Goal: Information Seeking & Learning: Compare options

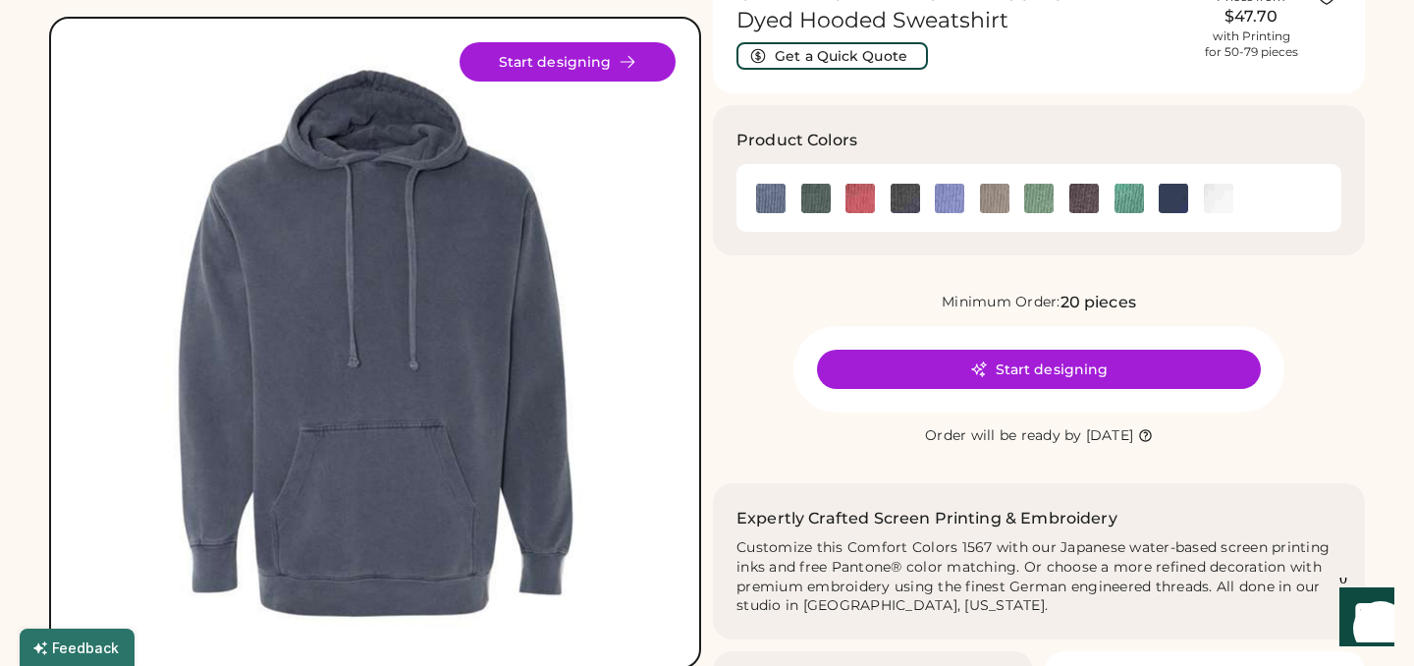
scroll to position [124, 0]
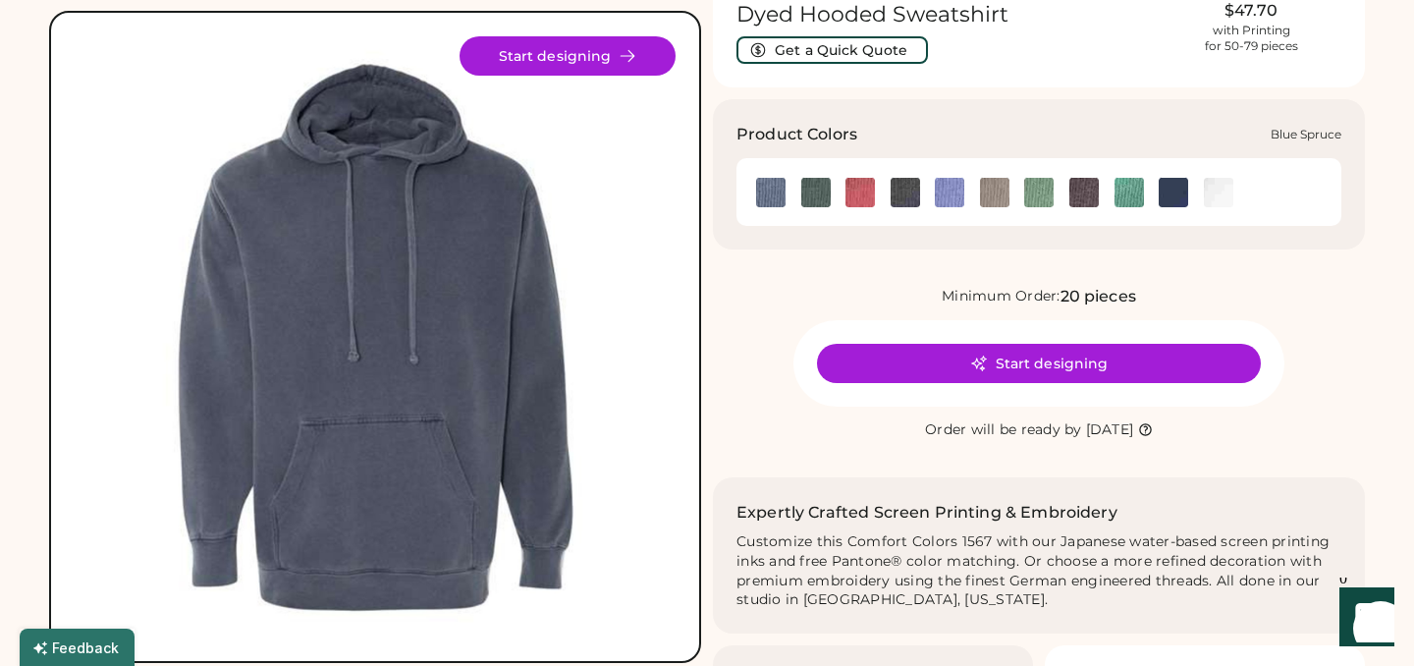
click at [820, 197] on img at bounding box center [815, 192] width 29 height 29
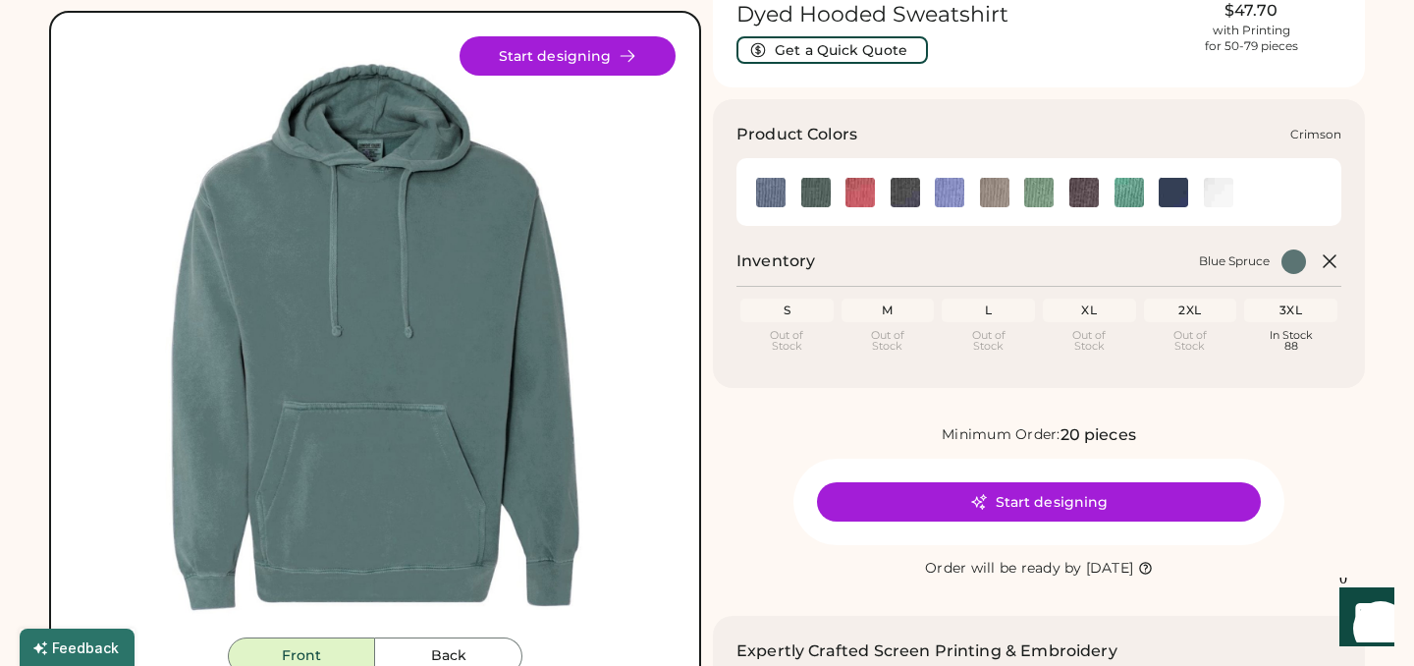
click at [860, 198] on img at bounding box center [860, 192] width 29 height 29
click at [820, 196] on img at bounding box center [815, 192] width 29 height 29
click at [999, 193] on img at bounding box center [994, 192] width 29 height 29
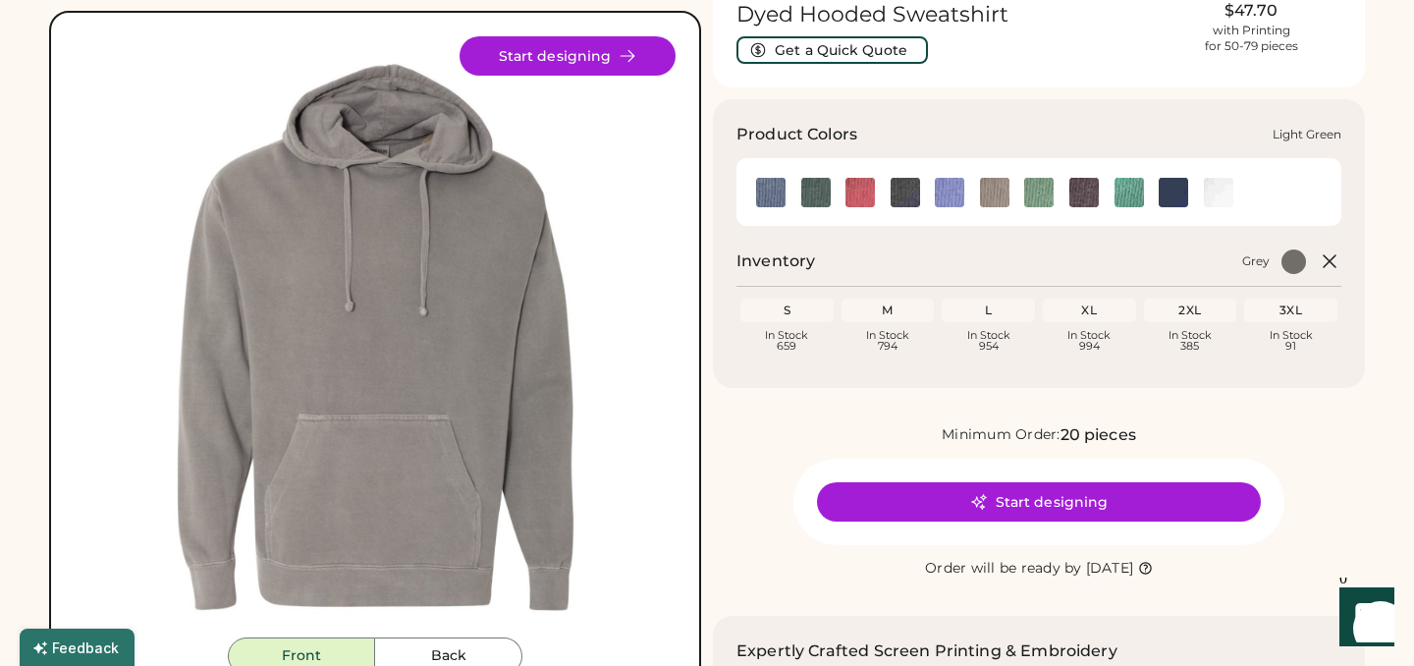
click at [1035, 196] on img at bounding box center [1038, 192] width 29 height 29
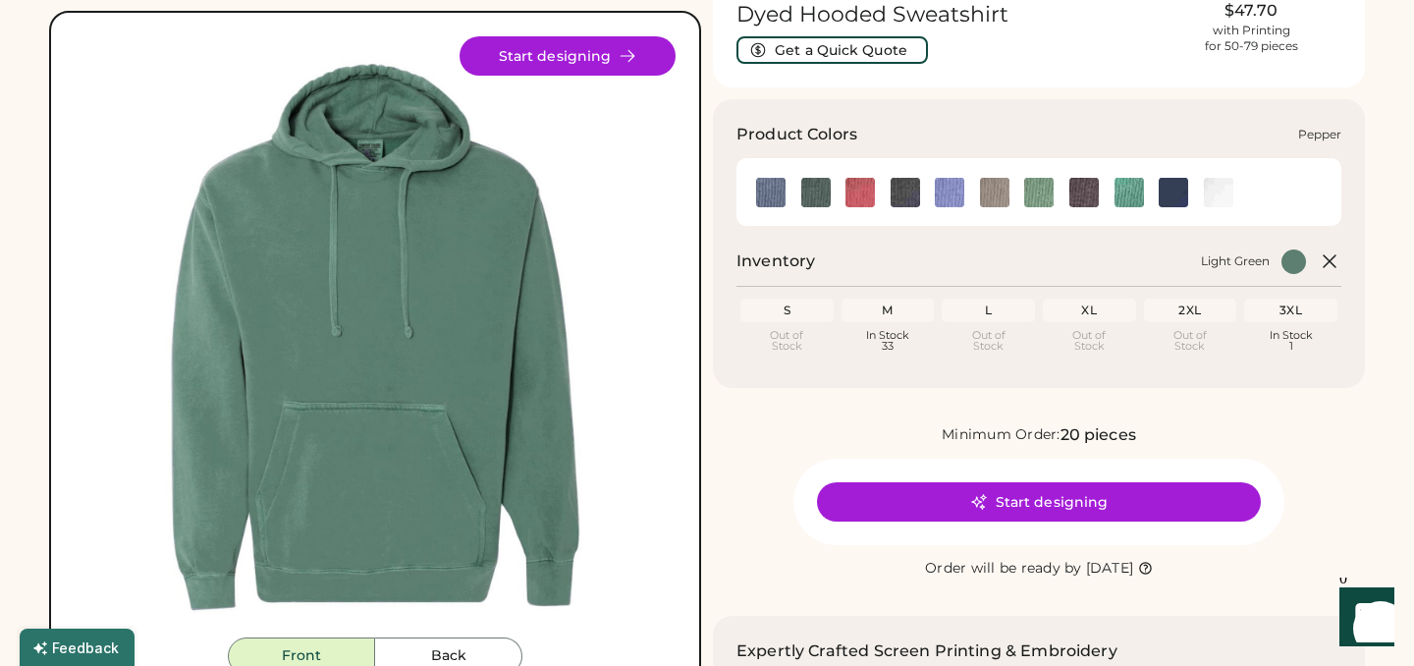
click at [1079, 197] on img at bounding box center [1084, 192] width 29 height 29
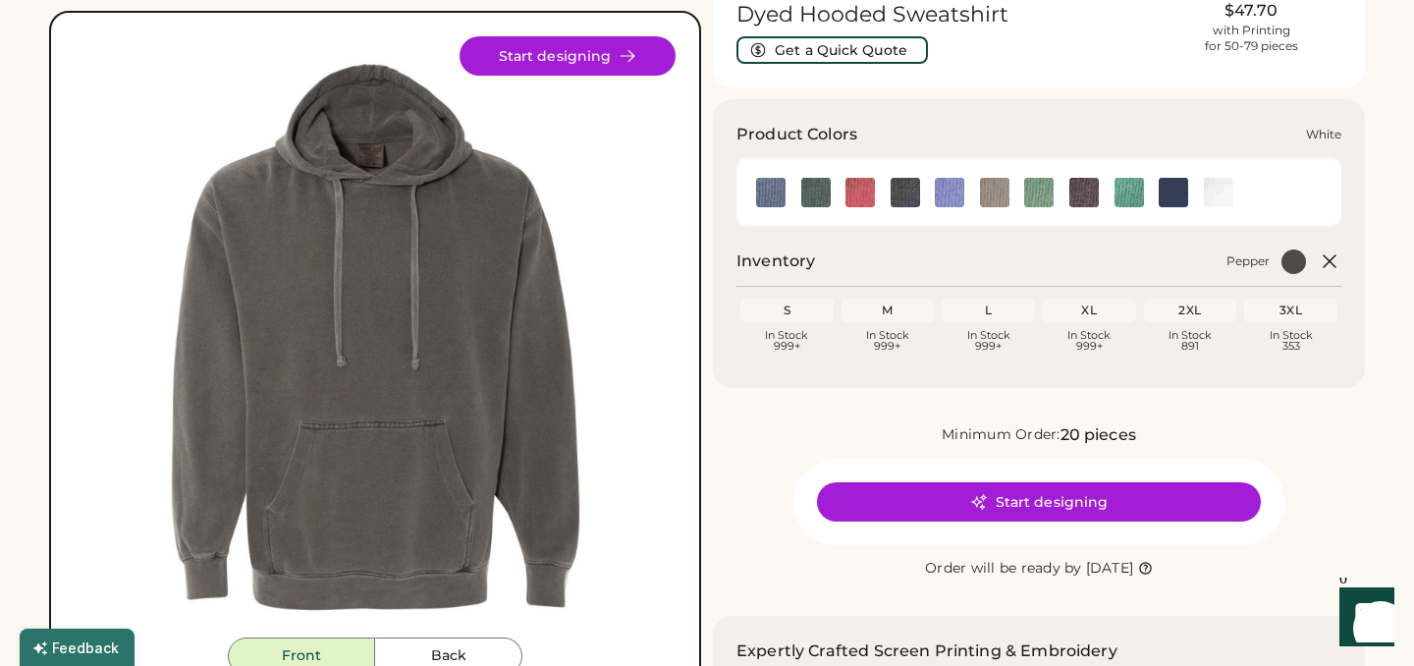
click at [1207, 194] on img at bounding box center [1218, 192] width 29 height 29
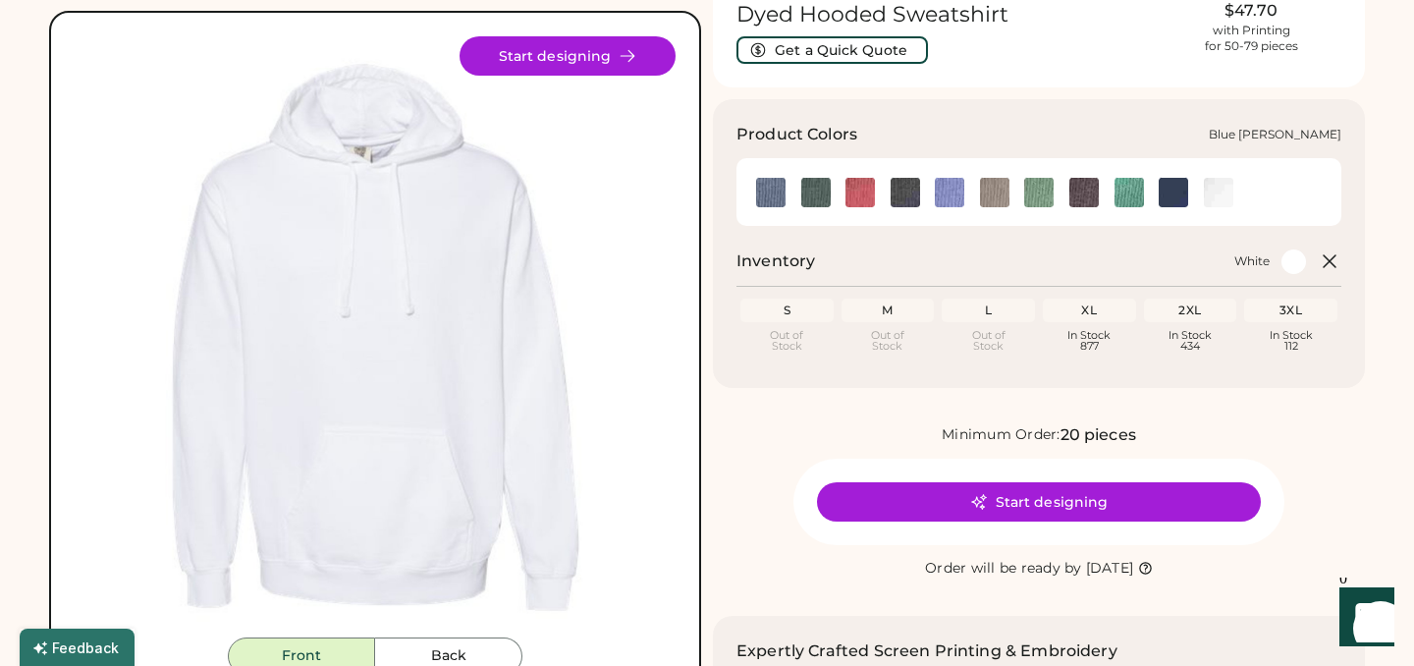
click at [770, 187] on img at bounding box center [770, 192] width 29 height 29
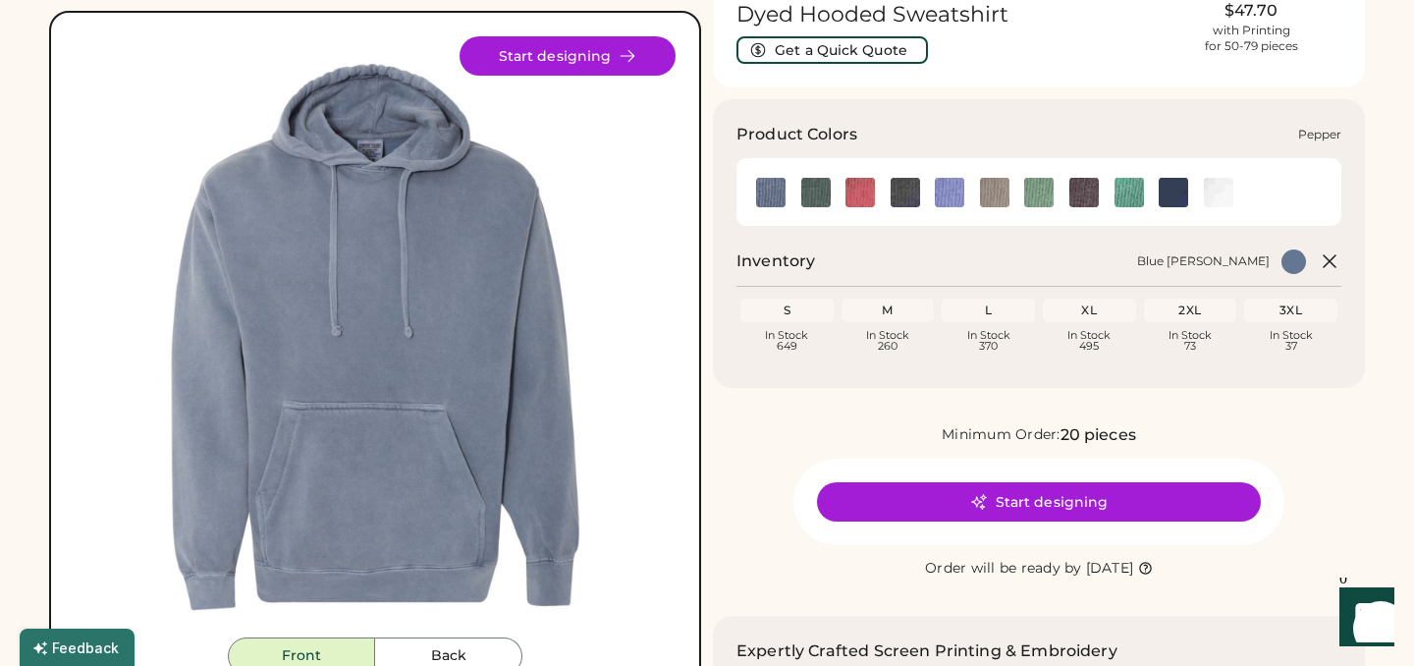
click at [1088, 195] on img at bounding box center [1084, 192] width 29 height 29
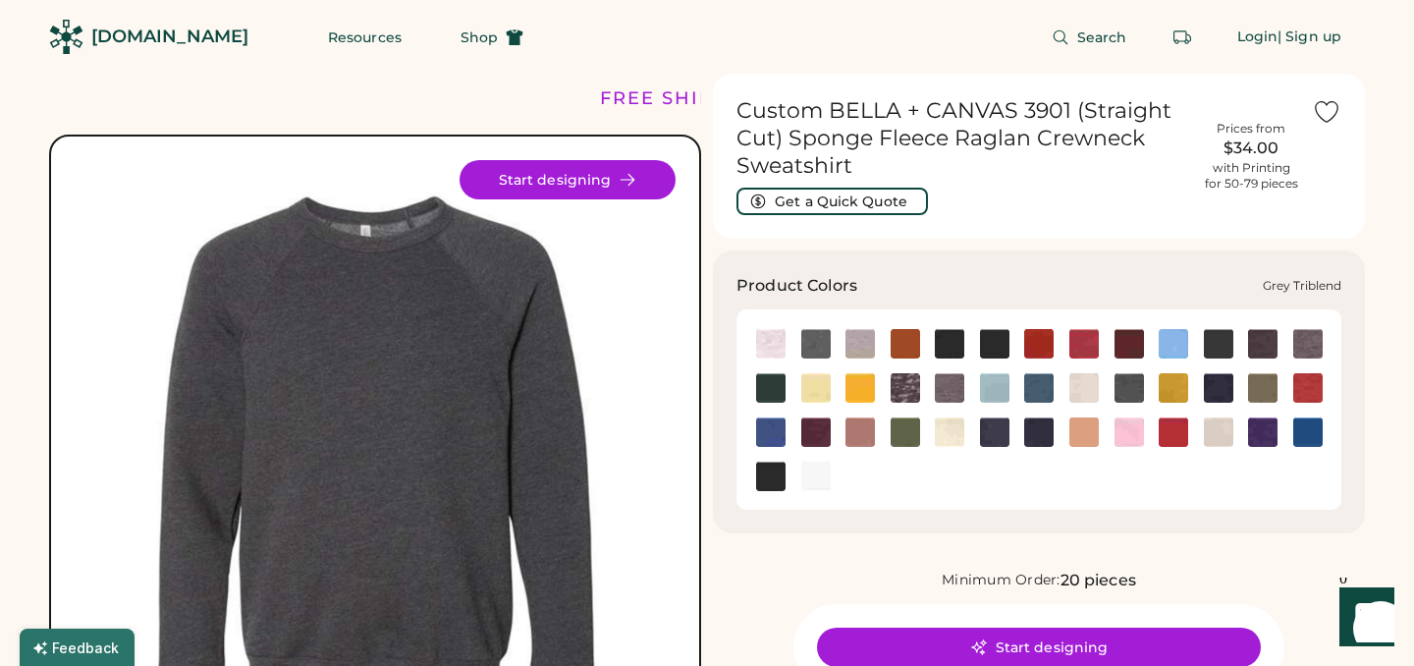
click at [945, 394] on img at bounding box center [949, 387] width 29 height 29
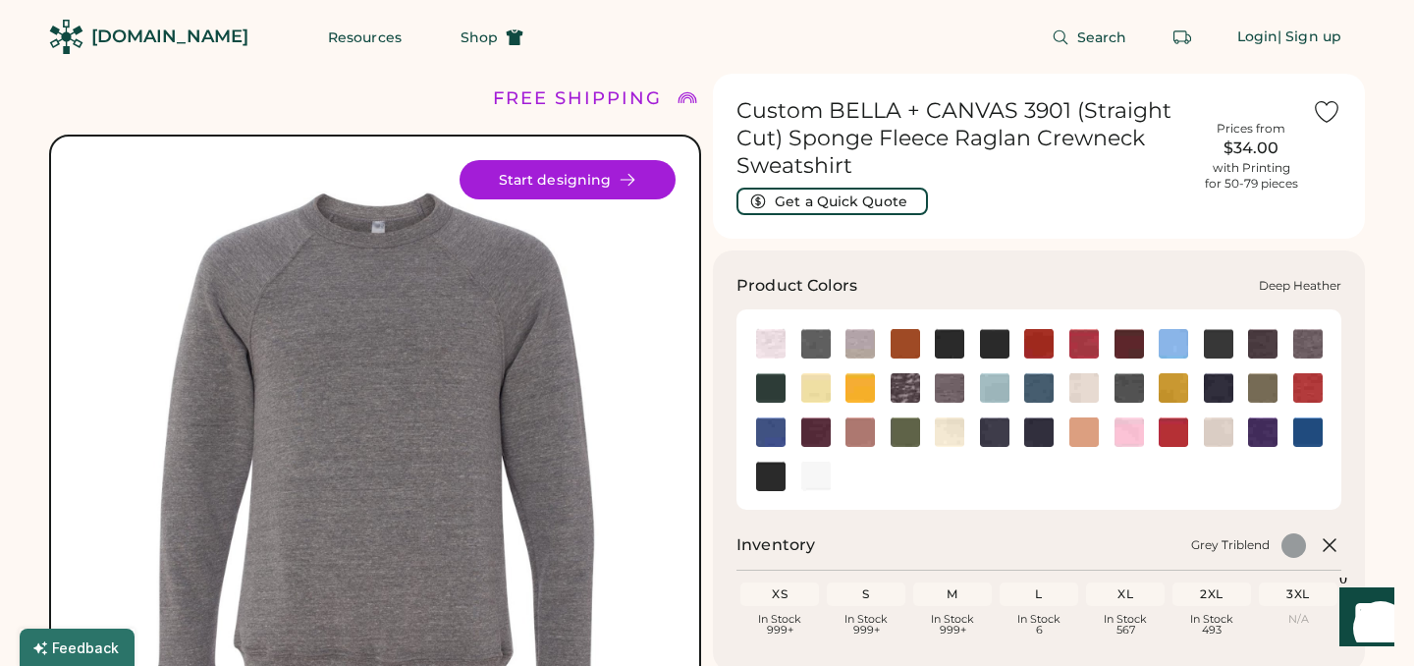
click at [1299, 348] on img at bounding box center [1307, 343] width 29 height 29
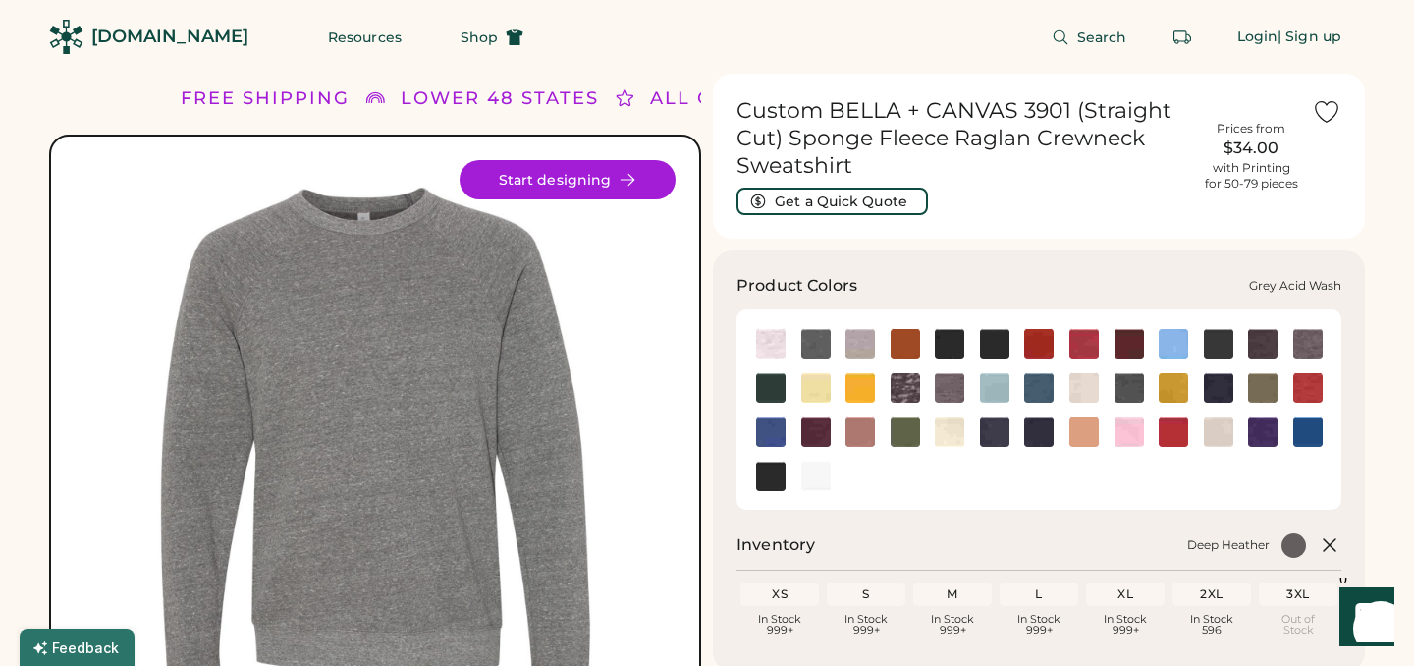
click at [915, 383] on img at bounding box center [905, 387] width 29 height 29
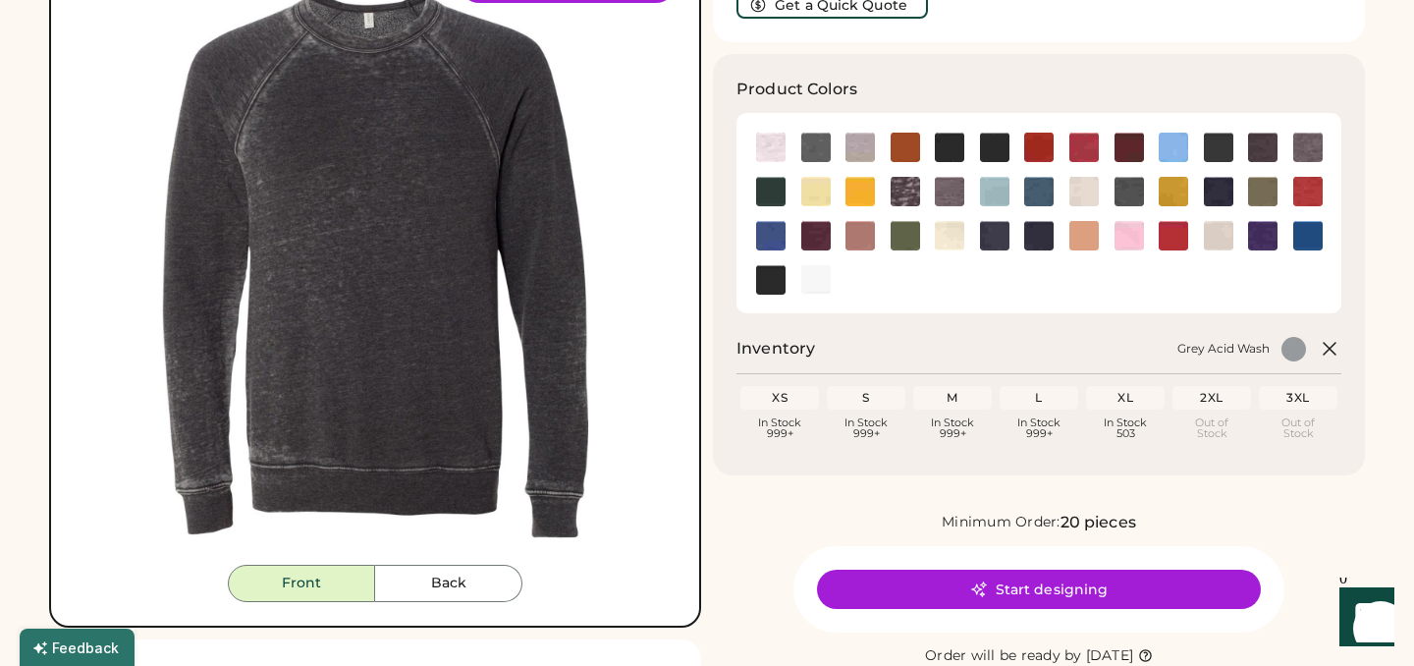
scroll to position [198, 0]
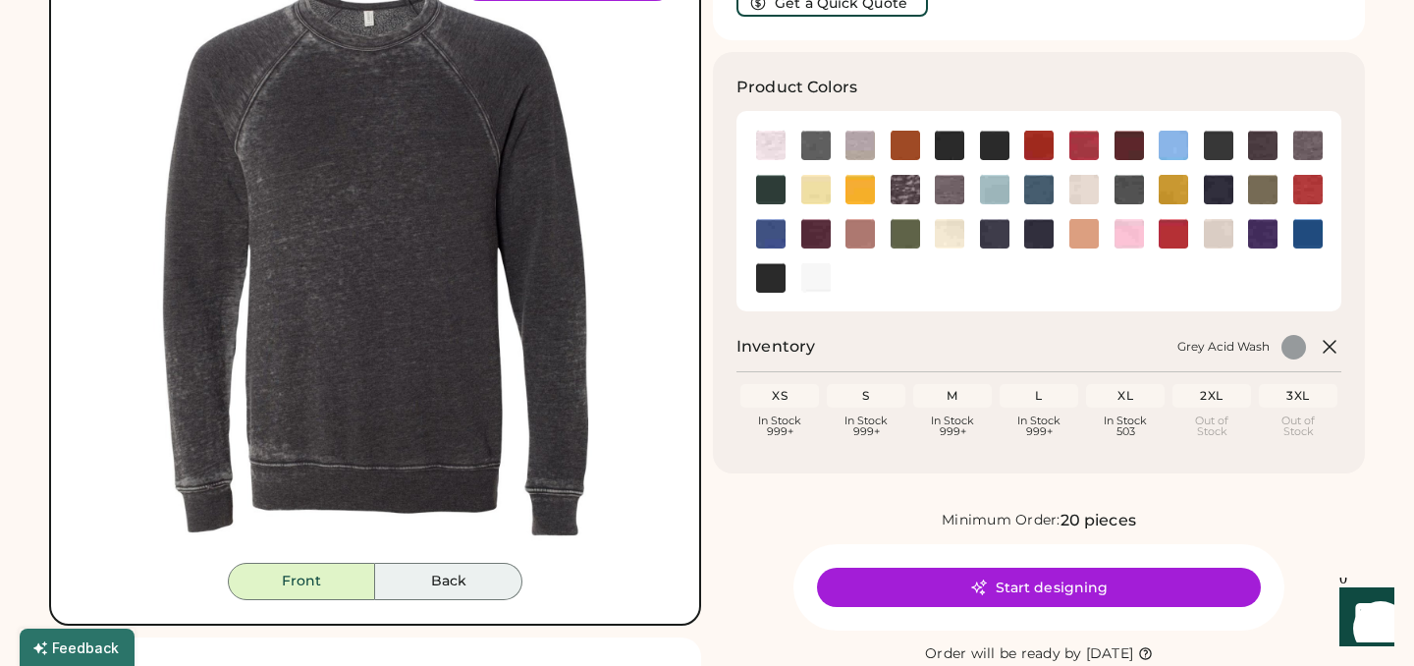
click at [460, 569] on button "Back" at bounding box center [448, 581] width 147 height 37
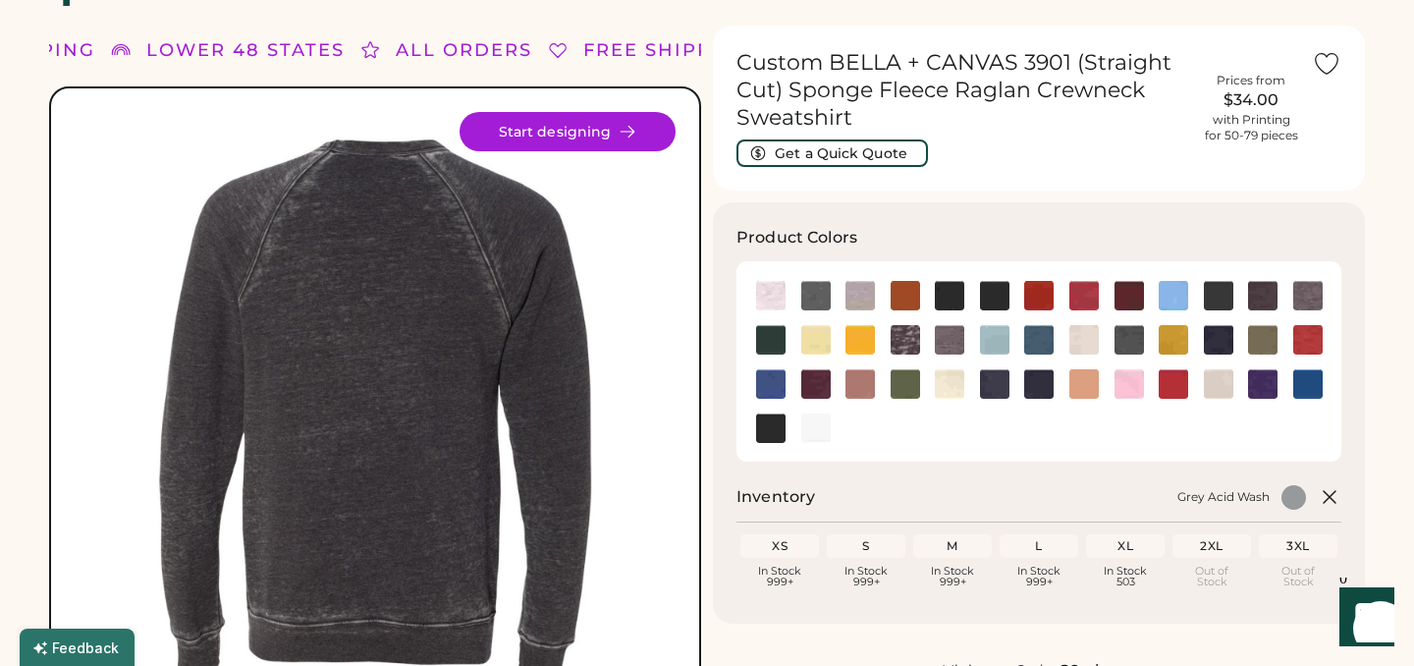
scroll to position [45, 0]
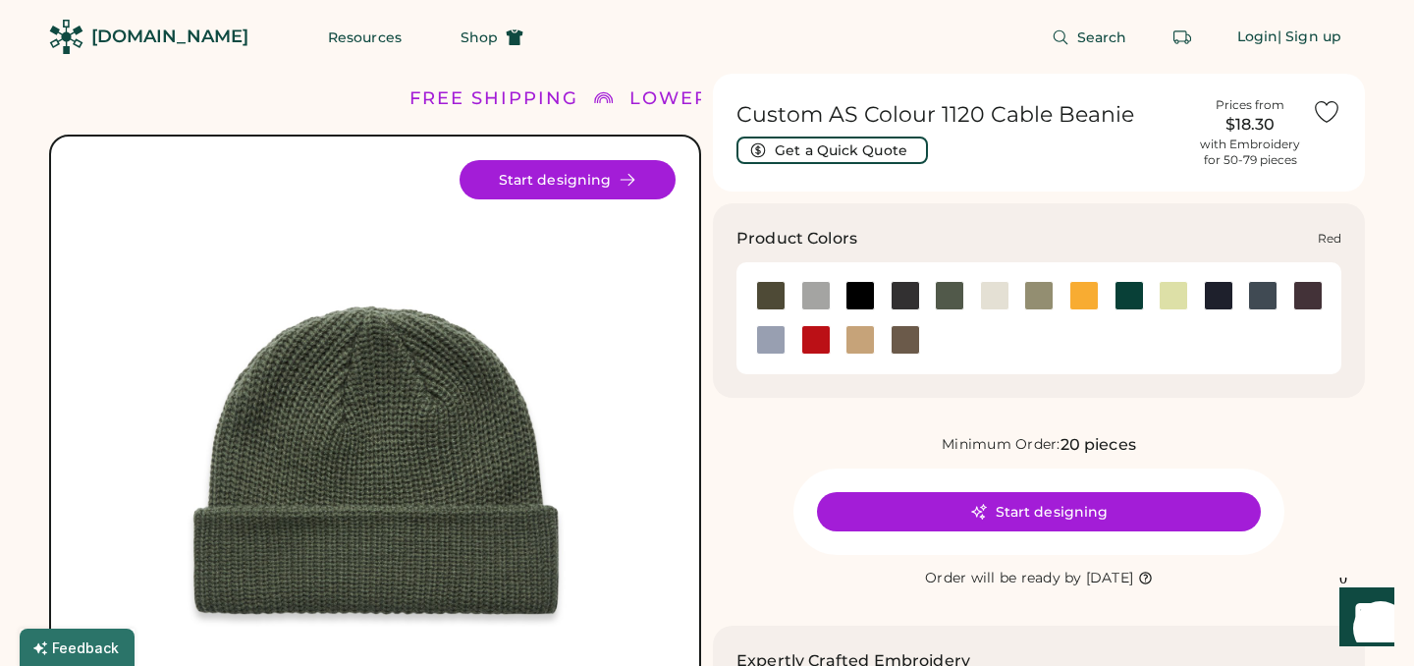
click at [817, 348] on div at bounding box center [815, 339] width 29 height 29
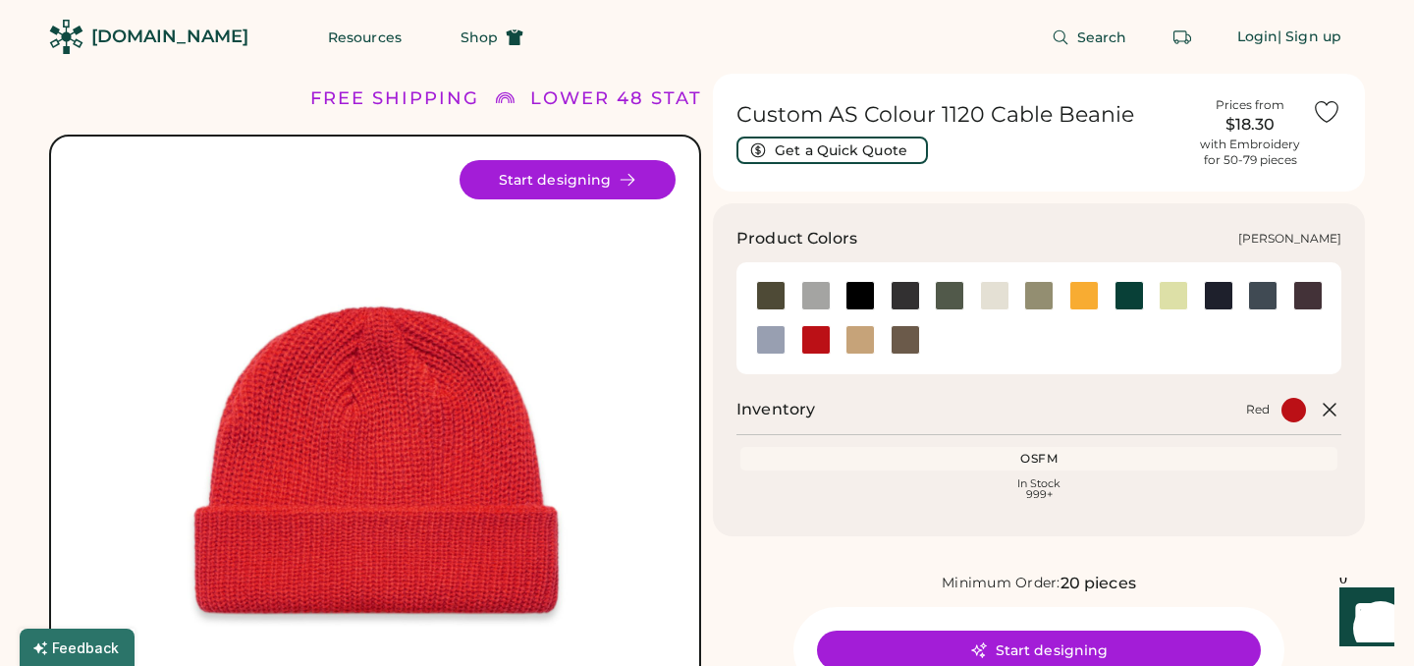
click at [1121, 296] on div at bounding box center [1129, 295] width 29 height 29
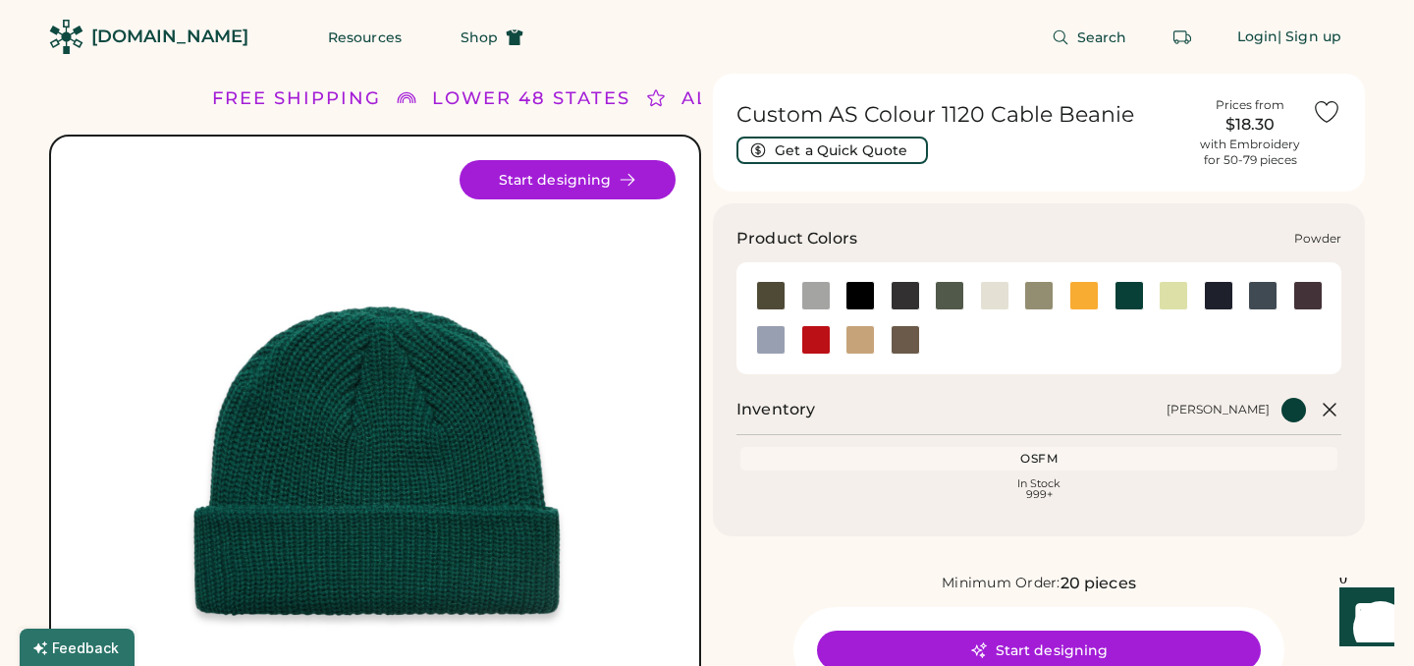
click at [782, 337] on div at bounding box center [770, 339] width 29 height 29
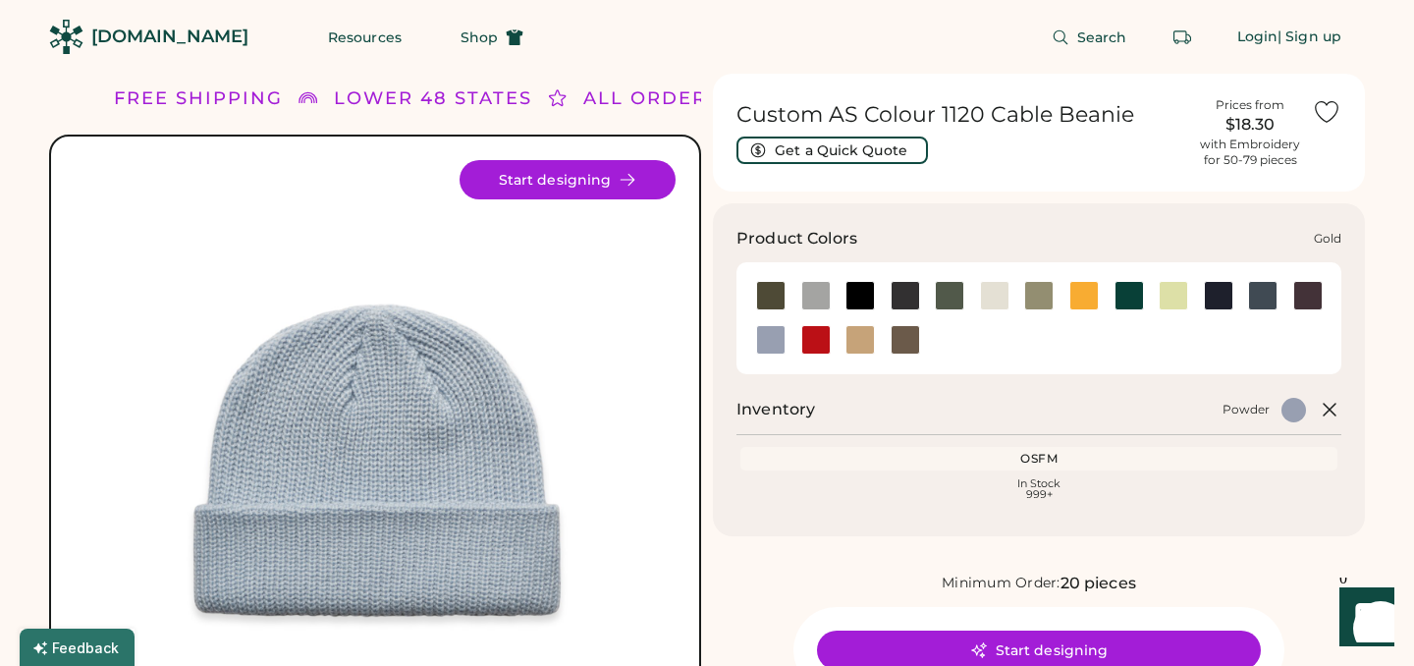
click at [1081, 290] on div at bounding box center [1084, 295] width 29 height 29
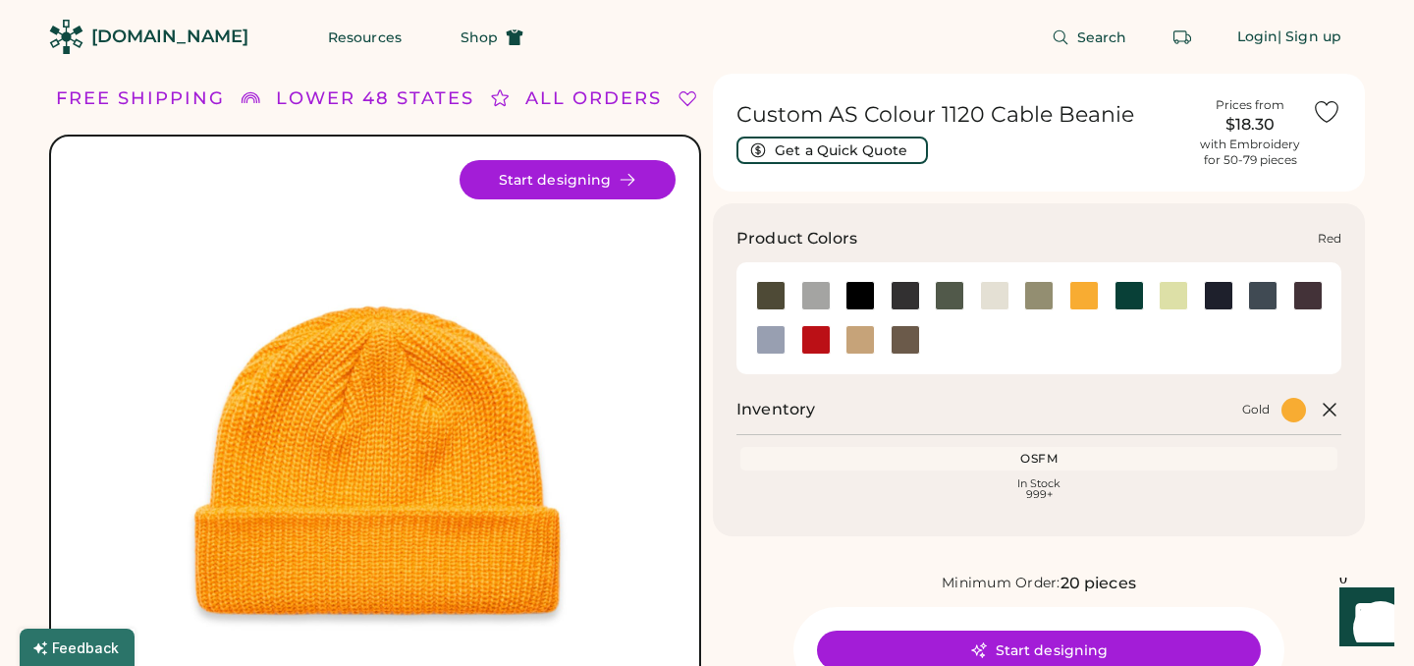
click at [798, 346] on div at bounding box center [816, 339] width 45 height 29
click at [823, 341] on div at bounding box center [815, 339] width 29 height 29
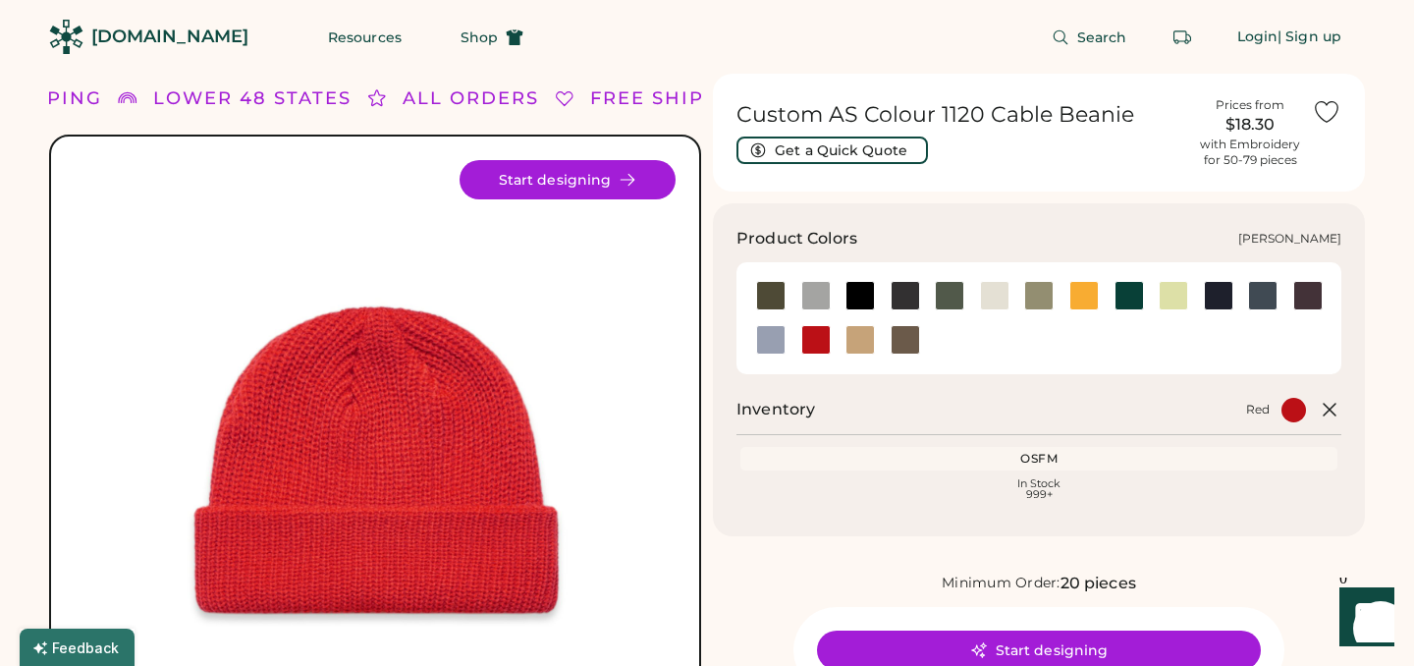
click at [1137, 296] on div at bounding box center [1129, 295] width 29 height 29
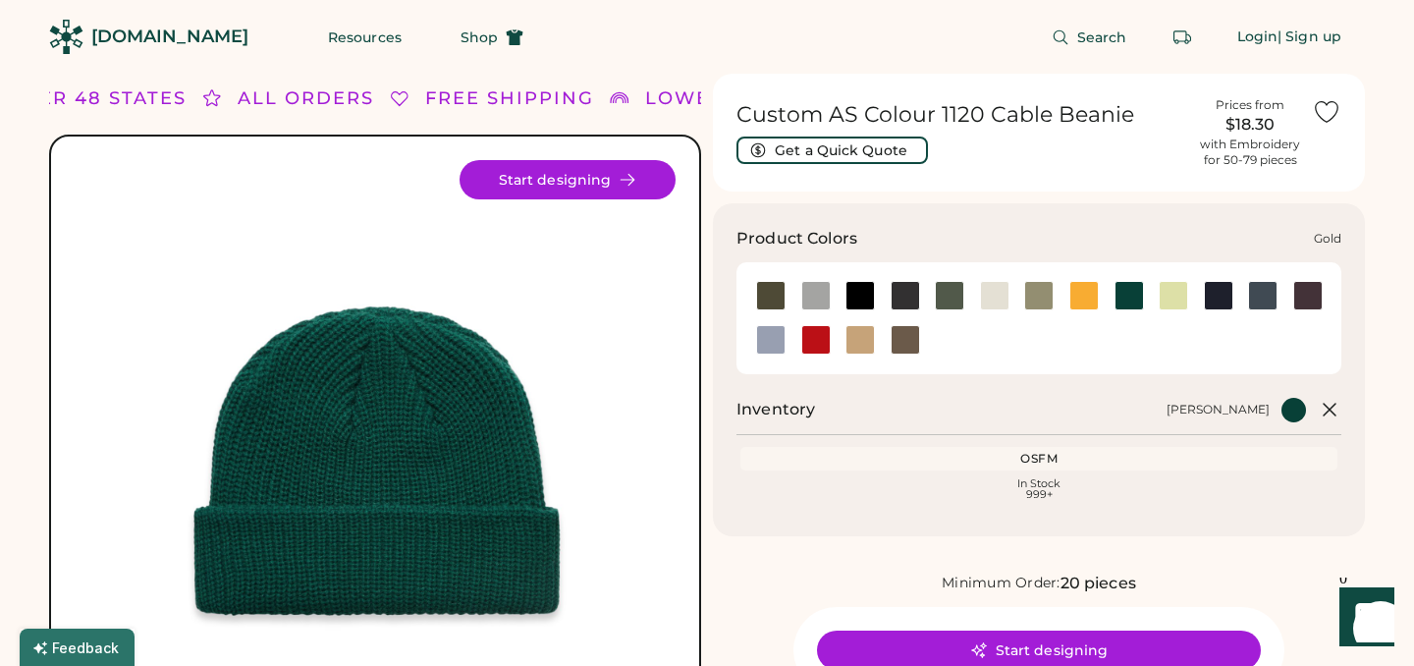
click at [1089, 293] on div at bounding box center [1084, 295] width 29 height 29
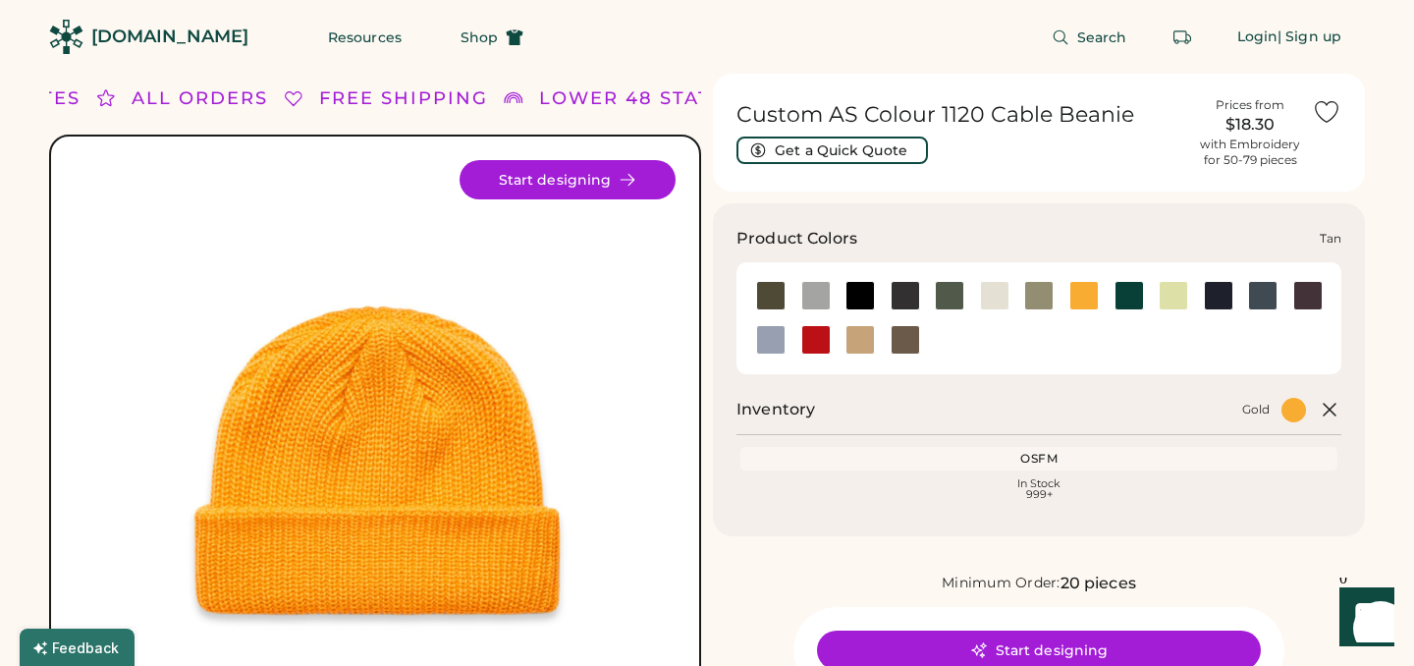
click at [872, 343] on div at bounding box center [860, 339] width 29 height 29
click at [812, 338] on div at bounding box center [815, 339] width 29 height 29
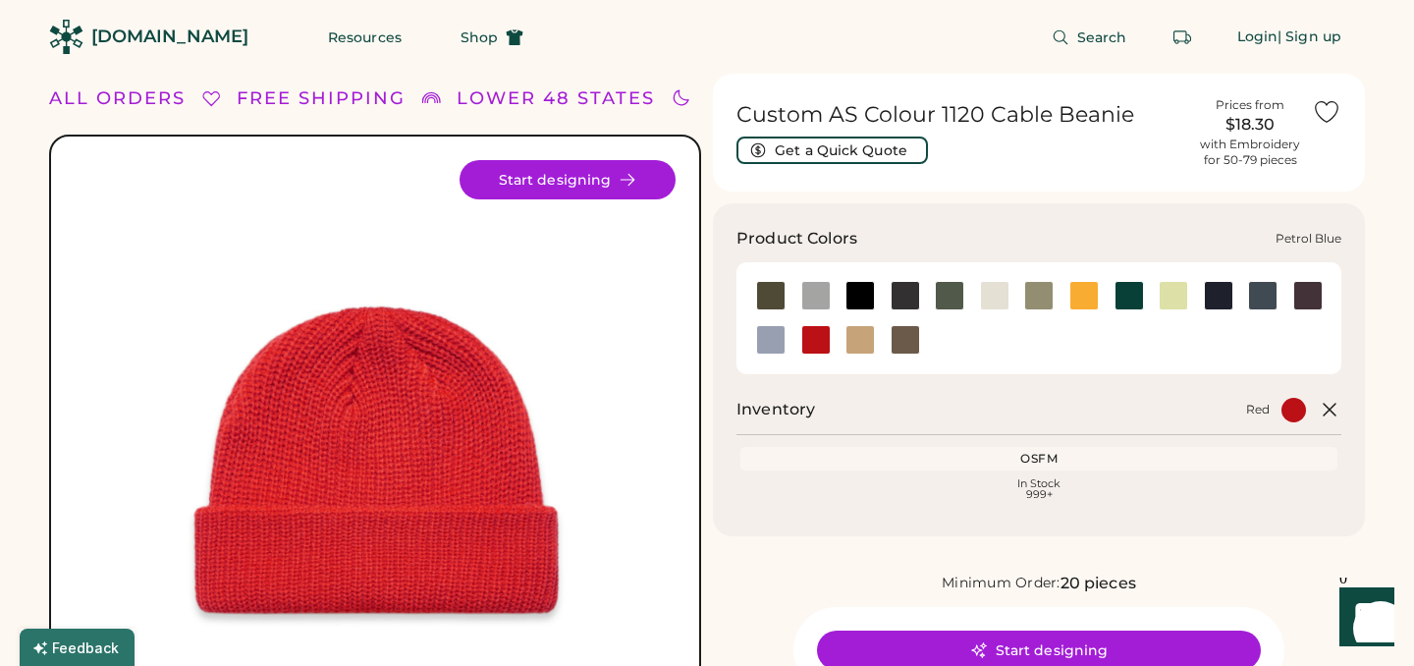
click at [1265, 303] on div at bounding box center [1262, 295] width 29 height 29
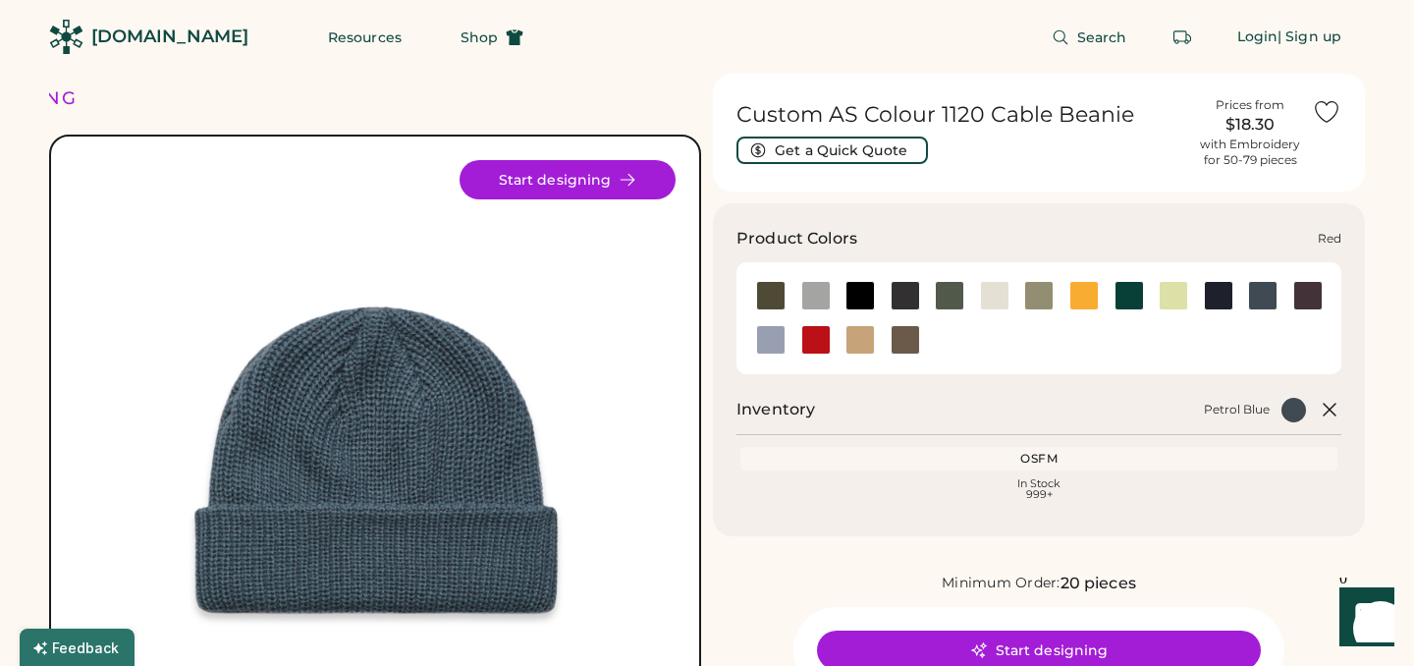
click at [815, 342] on div at bounding box center [815, 339] width 29 height 29
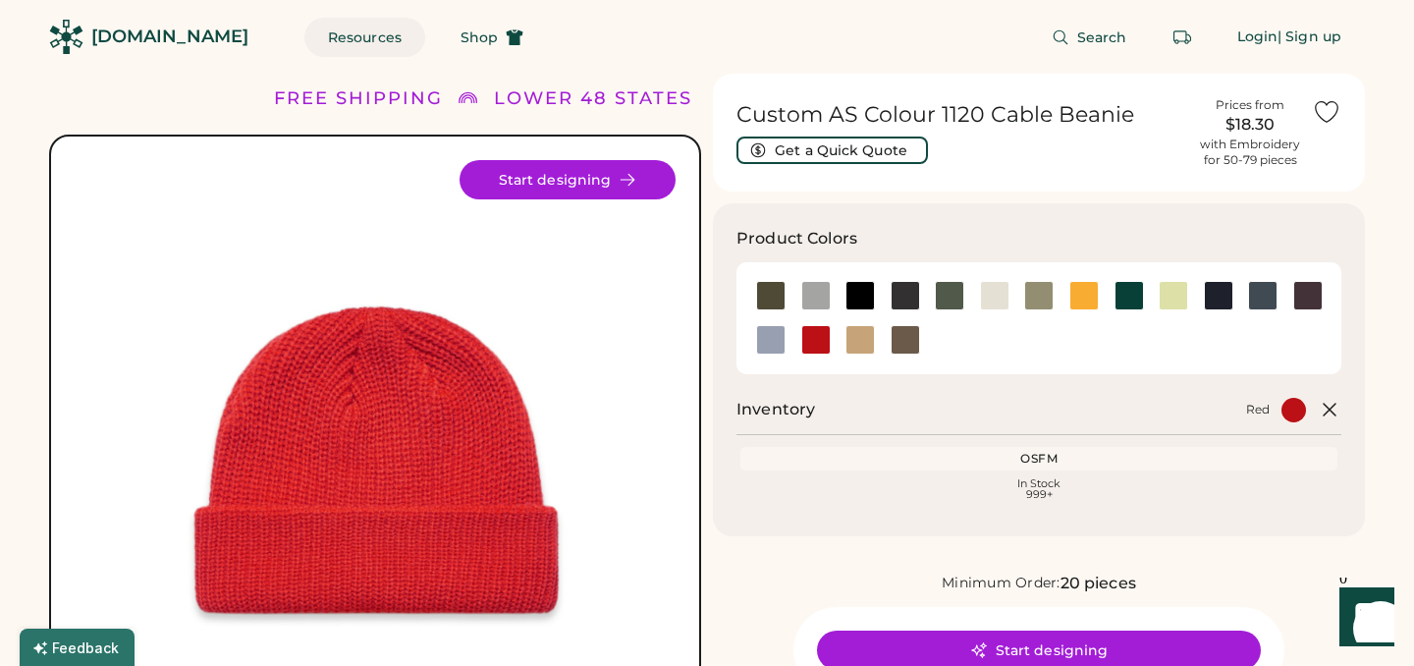
click at [331, 38] on button "Resources" at bounding box center [364, 37] width 121 height 39
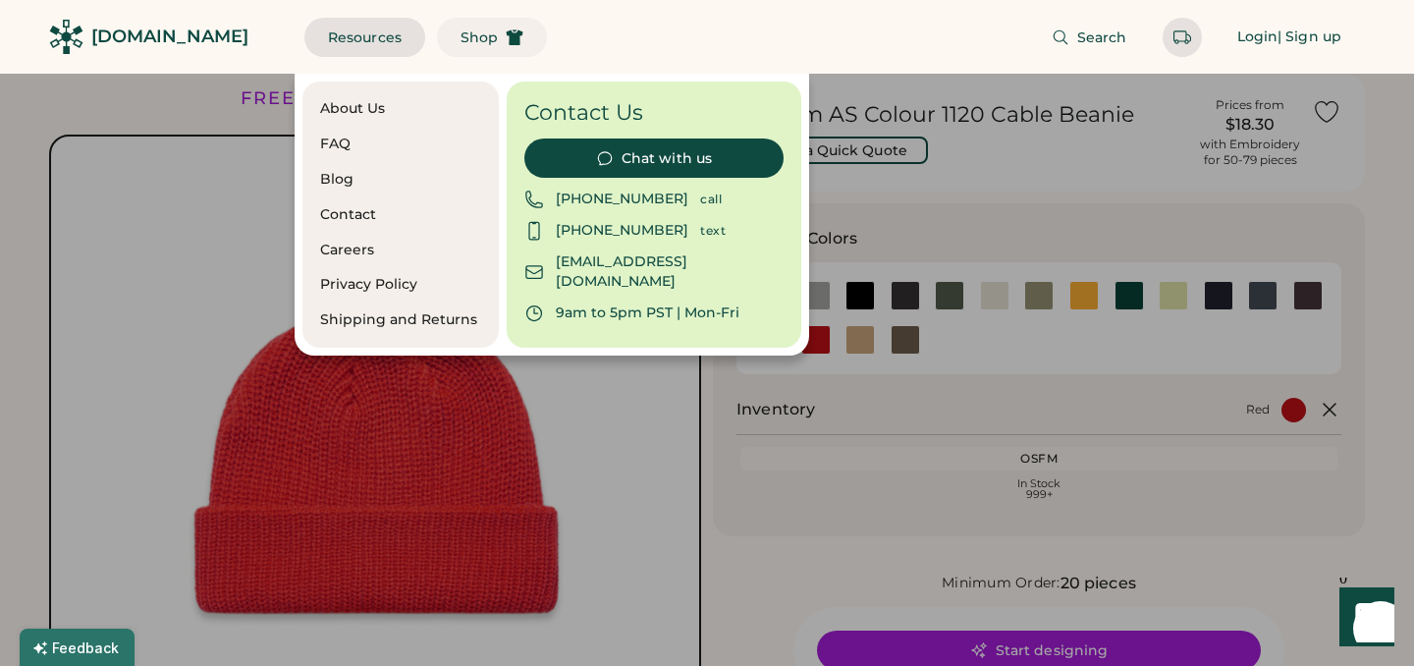
click at [461, 30] on span "Shop" at bounding box center [479, 37] width 37 height 14
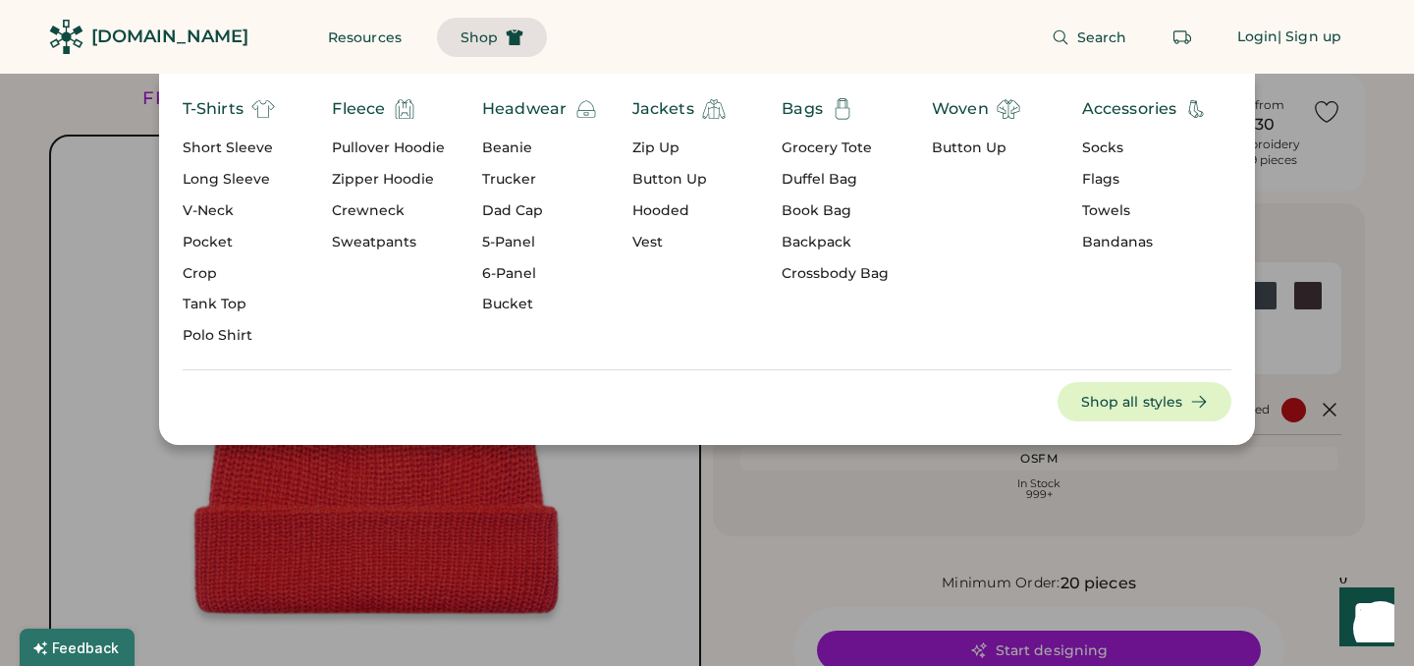
click at [1107, 147] on div "Socks" at bounding box center [1145, 148] width 127 height 20
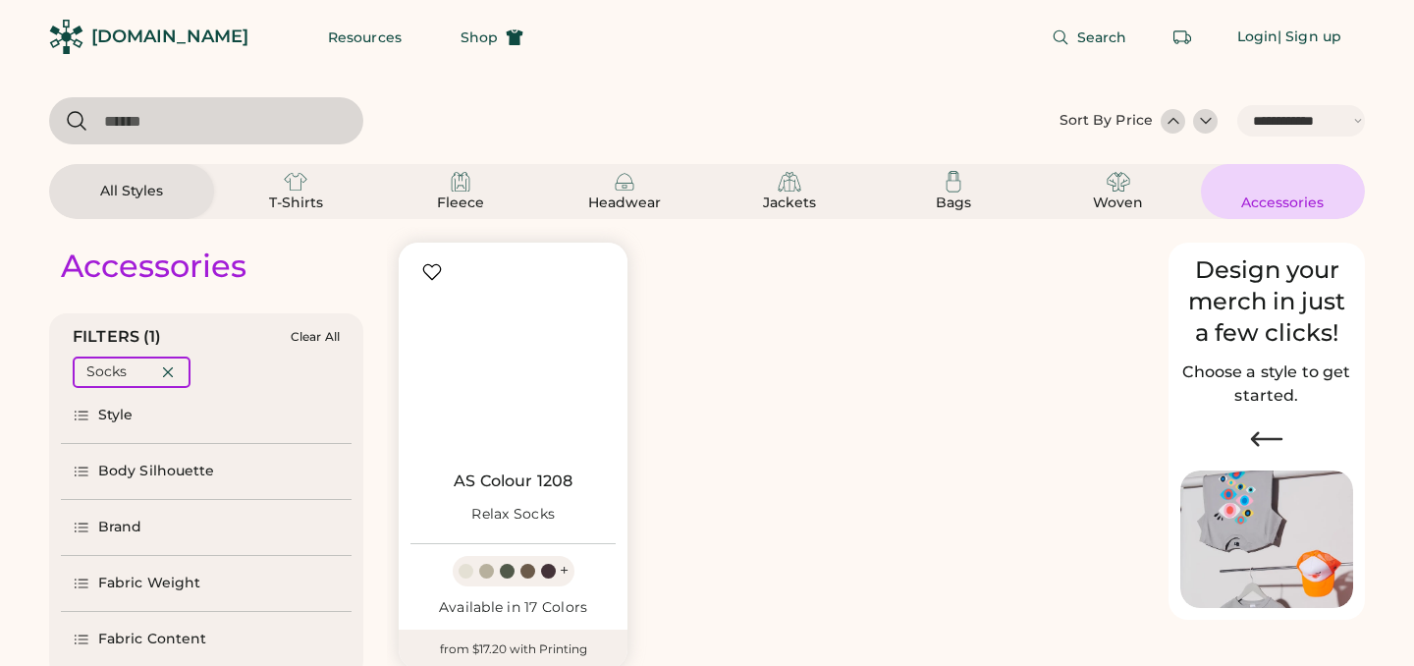
select select "*****"
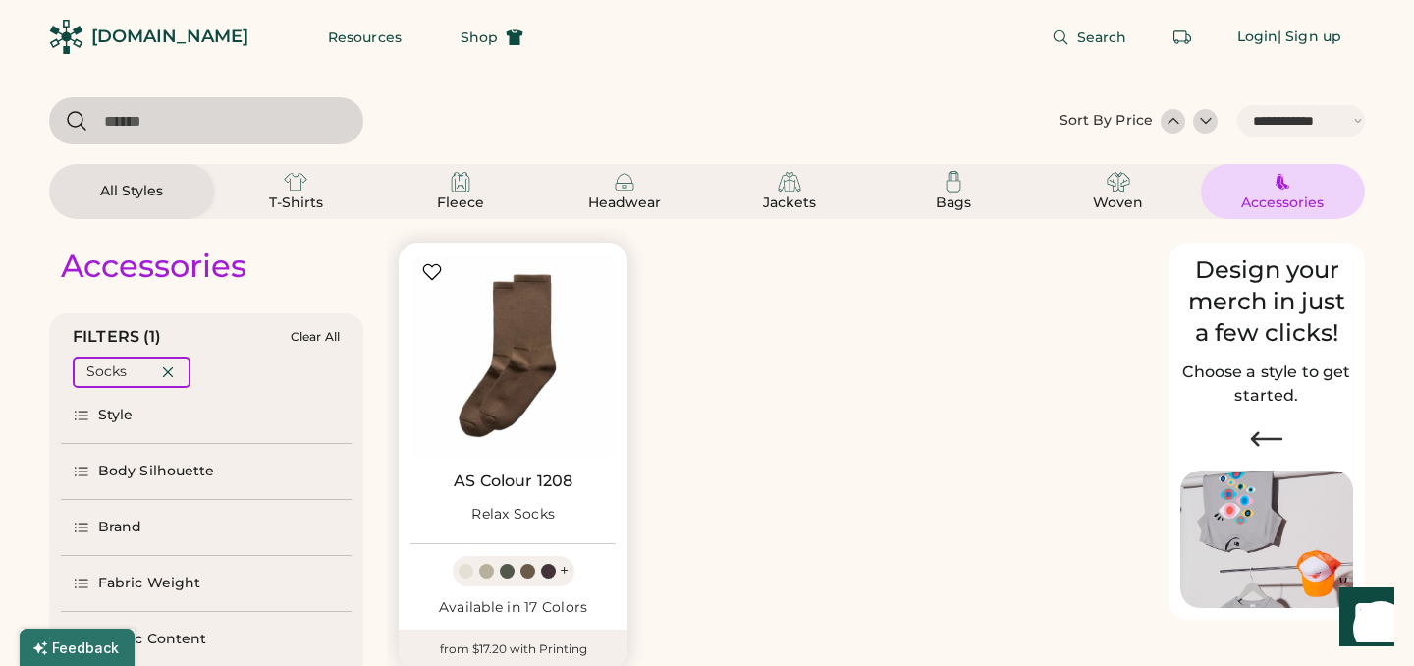
click at [525, 375] on img at bounding box center [513, 356] width 205 height 205
